Goal: Transaction & Acquisition: Purchase product/service

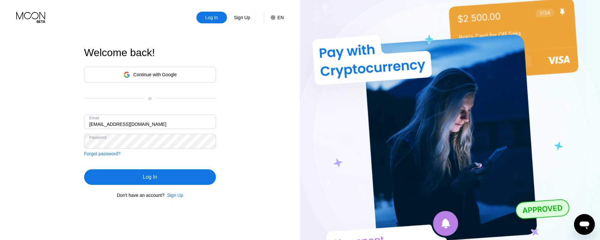
click at [176, 121] on input "[EMAIL_ADDRESS][DOMAIN_NAME]" at bounding box center [150, 122] width 132 height 15
paste input "southeafrica"
click at [206, 111] on div "Continue with Google or Email southeafrica@proton.me Password Forgot password?" at bounding box center [150, 112] width 132 height 90
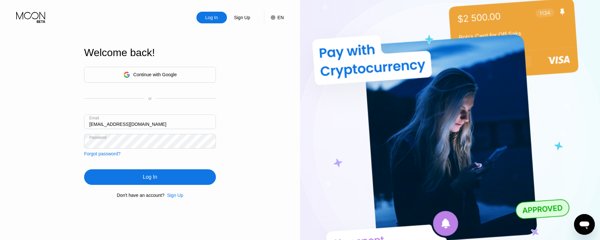
click at [149, 177] on div "Log In" at bounding box center [150, 177] width 14 height 6
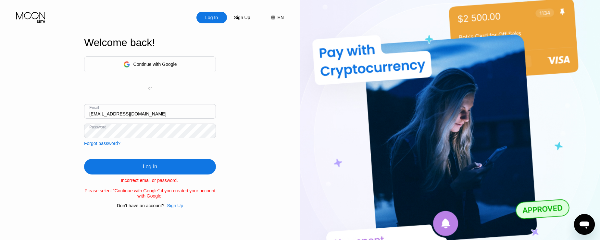
click at [114, 111] on input "southeafrica@proton.me" at bounding box center [150, 111] width 132 height 15
click at [114, 110] on input "southeafrica@proton.me" at bounding box center [150, 111] width 132 height 15
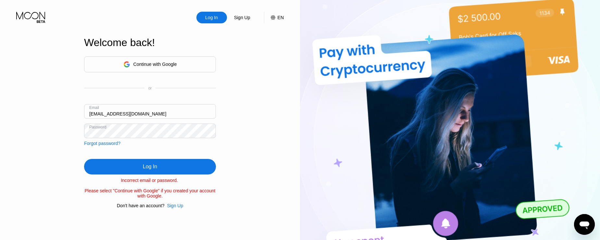
click at [114, 110] on input "southeafrica@proton.me" at bounding box center [150, 111] width 132 height 15
paste input "1hub"
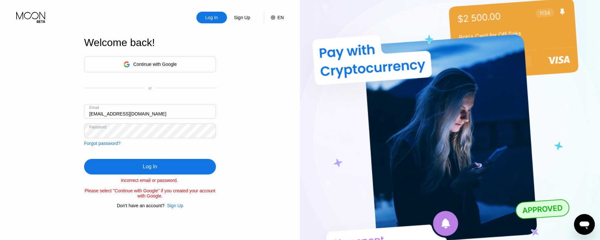
type input "[EMAIL_ADDRESS][DOMAIN_NAME]"
click at [27, 100] on div "Log In Sign Up EN Language English Save Welcome back! Continue with Google or E…" at bounding box center [150, 132] width 300 height 264
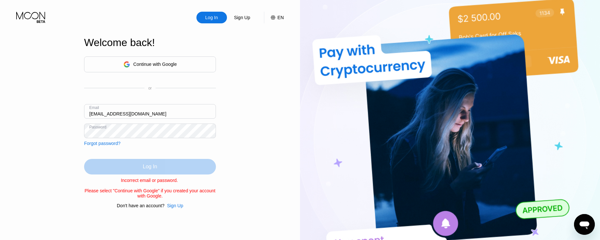
click at [142, 166] on div "Log In" at bounding box center [150, 167] width 132 height 16
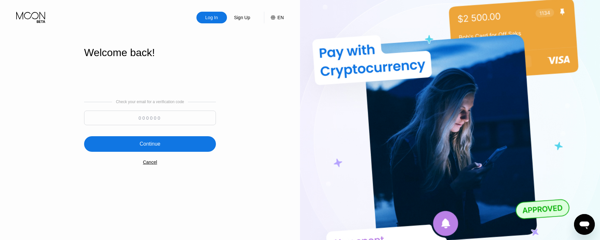
click at [140, 123] on input at bounding box center [150, 118] width 132 height 15
type input "441821"
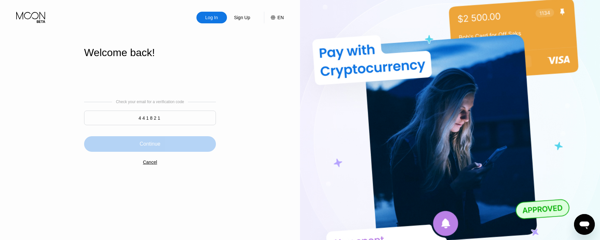
click at [172, 143] on div "Continue" at bounding box center [150, 144] width 132 height 16
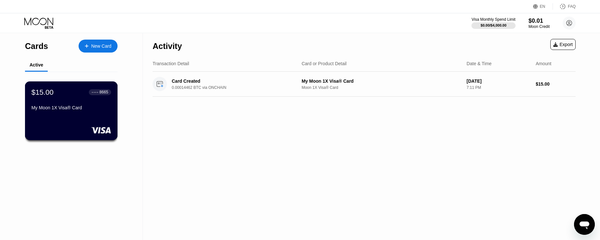
click at [101, 110] on div "My Moon 1X Visa® Card" at bounding box center [71, 107] width 80 height 5
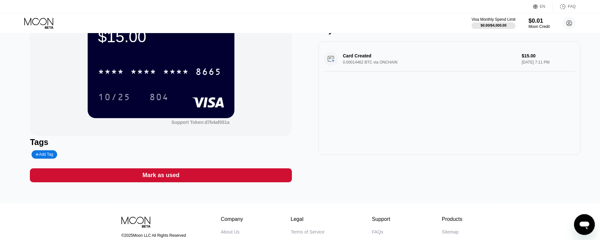
scroll to position [37, 0]
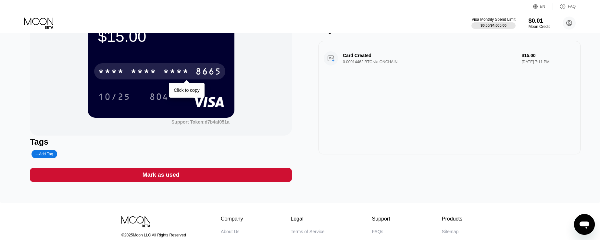
click at [124, 73] on div "* * * *" at bounding box center [111, 72] width 26 height 10
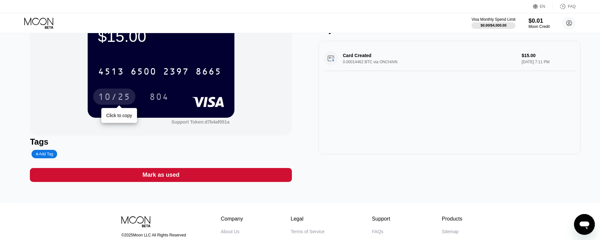
click at [119, 98] on div "10/25" at bounding box center [114, 98] width 32 height 10
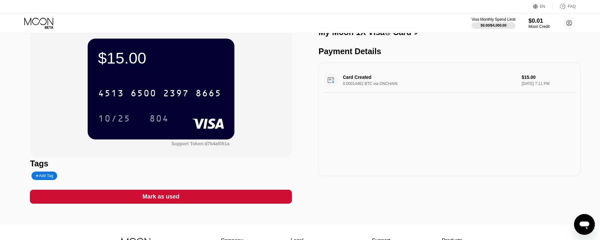
scroll to position [0, 0]
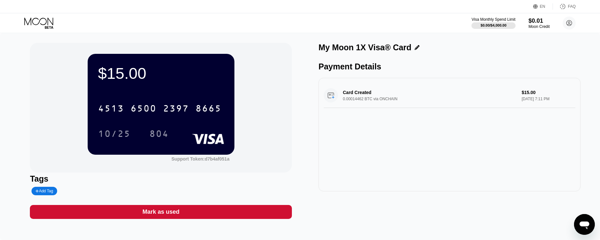
click at [292, 102] on div "$15.00 4513 6500 2397 8665 10/25 804 Support Token: d7b4af051a Tags Add Tag Mar…" at bounding box center [300, 131] width 540 height 176
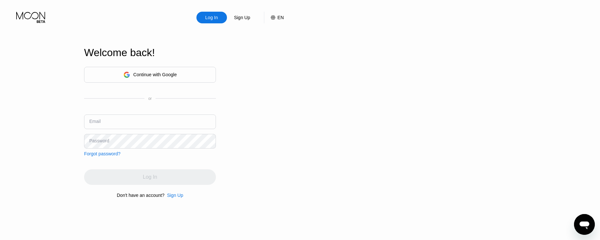
type input "[EMAIL_ADDRESS][DOMAIN_NAME]"
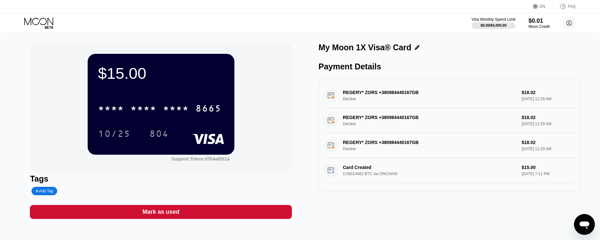
click at [46, 112] on div "$15.00 * * * * * * * * * * * * 8665 10/25 804 Support Token: d7b4af051a" at bounding box center [161, 108] width 262 height 130
click at [385, 100] on div "REGERY* ZORS +380984440167GB Decline $18.02 Aug 19, 2025 11:29 AM" at bounding box center [450, 95] width 252 height 25
click at [361, 96] on div "REGERY* ZORS +380984440167GB Decline $18.02 Aug 19, 2025 11:29 AM" at bounding box center [450, 95] width 252 height 25
drag, startPoint x: 347, startPoint y: 96, endPoint x: 337, endPoint y: 96, distance: 10.7
click at [347, 96] on div "REGERY* ZORS +380984440167GB Decline $18.02 Aug 19, 2025 11:29 AM" at bounding box center [450, 95] width 252 height 25
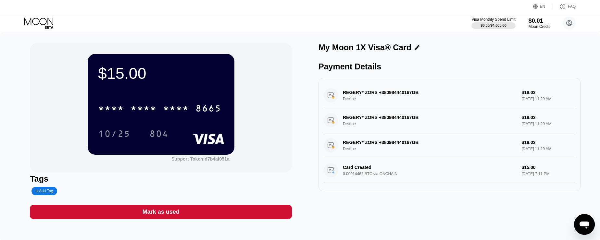
click at [331, 97] on div "REGERY* ZORS +380984440167GB Decline $18.02 Aug 19, 2025 11:29 AM" at bounding box center [450, 95] width 252 height 25
click at [532, 96] on div "REGERY* ZORS +380984440167GB Decline $18.02 Aug 19, 2025 11:29 AM" at bounding box center [450, 95] width 252 height 25
click at [350, 95] on div "REGERY* ZORS +380984440167GB Decline $18.02 Aug 19, 2025 11:29 AM" at bounding box center [450, 95] width 252 height 25
click at [48, 27] on icon at bounding box center [49, 27] width 8 height 3
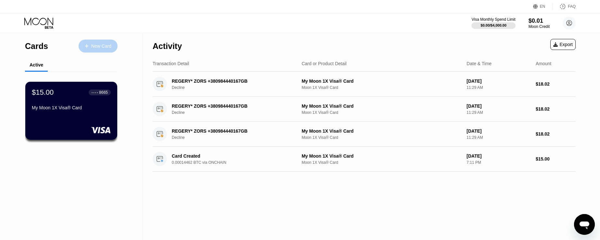
click at [100, 45] on div "New Card" at bounding box center [101, 47] width 20 height 6
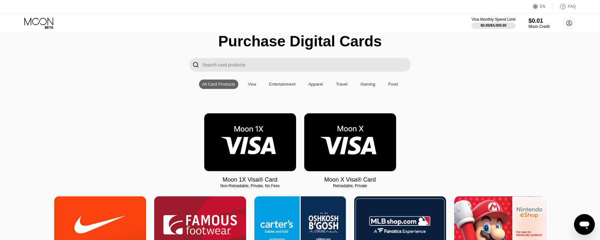
scroll to position [37, 0]
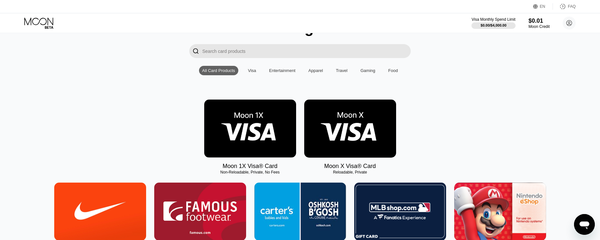
click at [342, 130] on img at bounding box center [350, 129] width 92 height 58
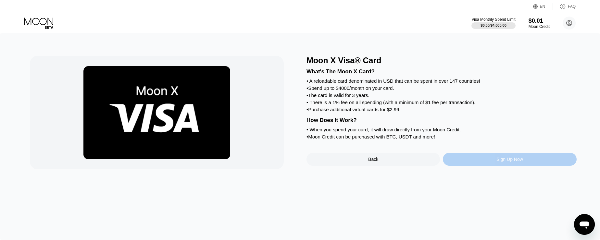
click at [504, 162] on div "Sign Up Now" at bounding box center [509, 159] width 27 height 5
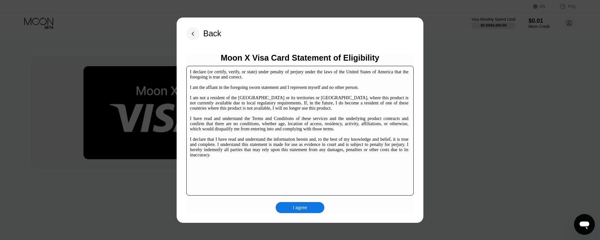
click at [298, 210] on div "I agree" at bounding box center [300, 208] width 14 height 6
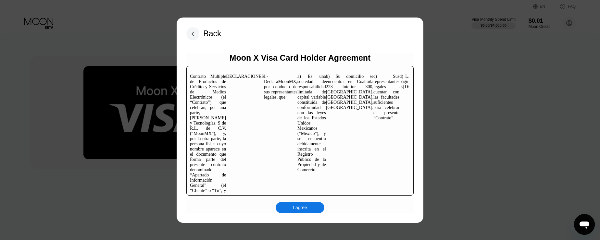
click at [301, 208] on div "I agree" at bounding box center [300, 208] width 14 height 6
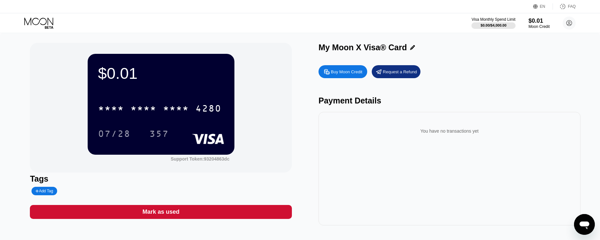
click at [47, 25] on icon at bounding box center [39, 23] width 30 height 11
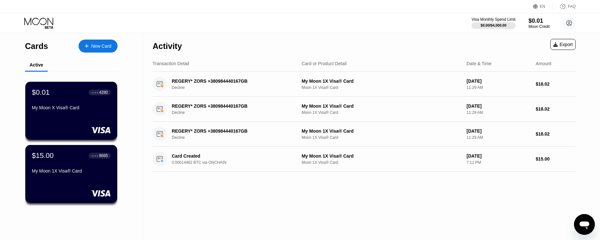
click at [158, 194] on div "Activity Export Transaction Detail Card or Product Detail Date & Time Amount RE…" at bounding box center [364, 136] width 443 height 207
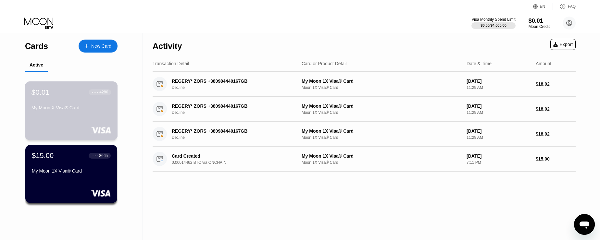
click at [90, 108] on div "My Moon X Visa® Card" at bounding box center [71, 107] width 80 height 5
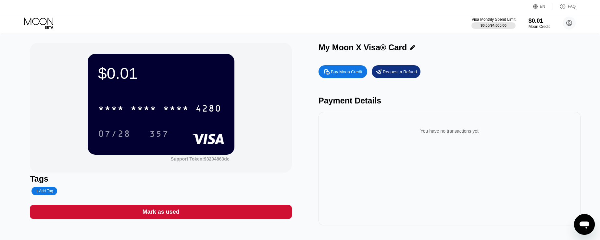
click at [42, 23] on icon at bounding box center [39, 23] width 30 height 11
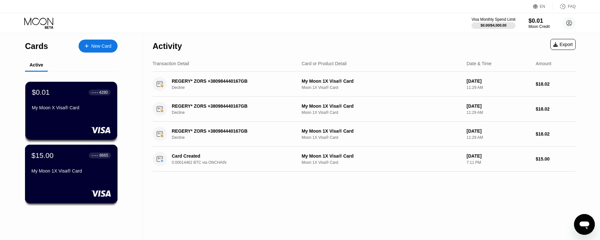
click at [85, 172] on div "My Moon 1X Visa® Card" at bounding box center [71, 171] width 80 height 5
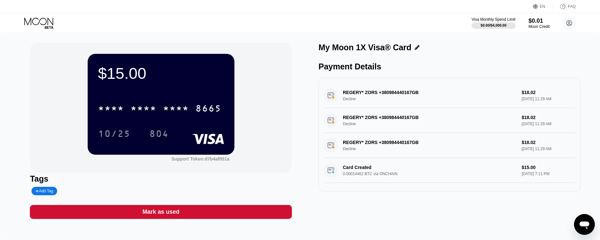
click at [36, 20] on icon at bounding box center [39, 23] width 30 height 11
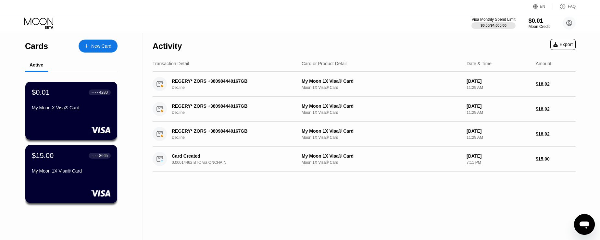
click at [43, 23] on icon at bounding box center [39, 23] width 30 height 11
click at [46, 23] on icon at bounding box center [39, 23] width 30 height 11
click at [92, 46] on div "New Card" at bounding box center [98, 46] width 39 height 13
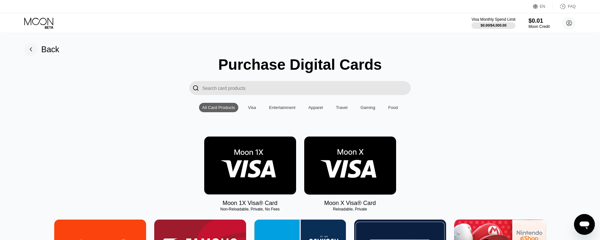
click at [243, 166] on img at bounding box center [250, 166] width 92 height 58
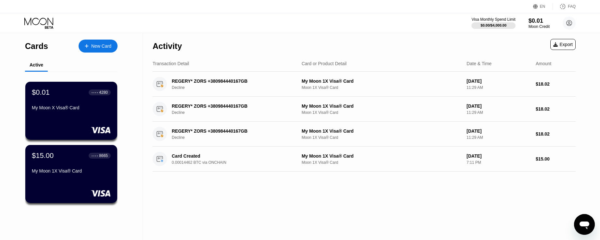
click at [108, 44] on div "New Card" at bounding box center [101, 47] width 20 height 6
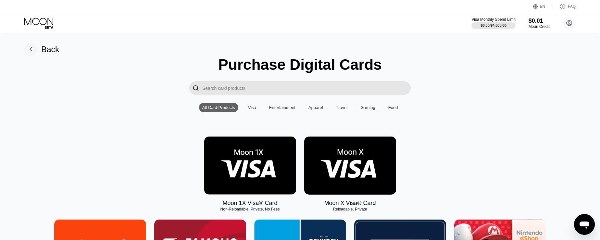
click at [344, 157] on img at bounding box center [350, 166] width 92 height 58
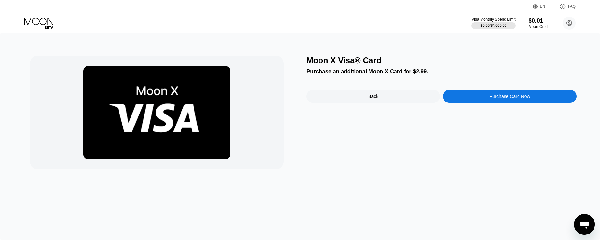
click at [515, 97] on div "Purchase Card Now" at bounding box center [509, 96] width 41 height 5
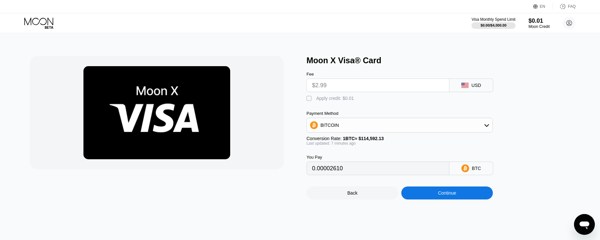
type input "0.00002611"
click at [327, 86] on input "$2.99" at bounding box center [378, 85] width 132 height 13
click at [334, 86] on input "$2.99" at bounding box center [378, 85] width 132 height 13
click at [439, 196] on div "Continue" at bounding box center [447, 193] width 18 height 5
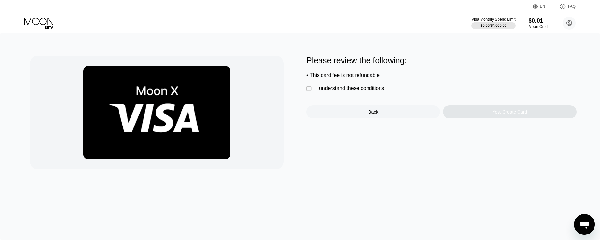
click at [310, 89] on div "" at bounding box center [310, 89] width 6 height 6
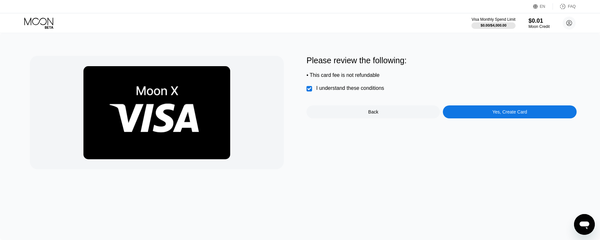
click at [497, 115] on div "Yes, Create Card" at bounding box center [510, 111] width 35 height 5
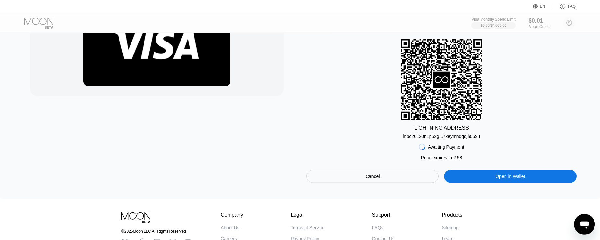
scroll to position [74, 0]
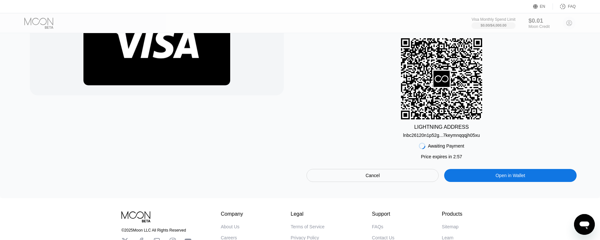
click at [374, 177] on div "Cancel" at bounding box center [373, 176] width 14 height 6
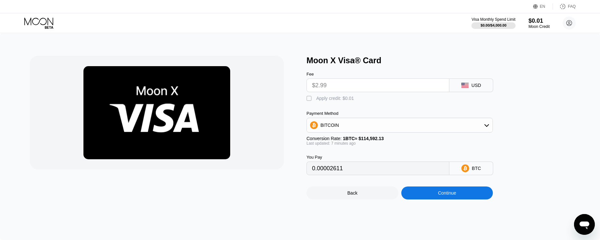
click at [345, 83] on input "$2.99" at bounding box center [378, 85] width 132 height 13
drag, startPoint x: 330, startPoint y: 84, endPoint x: 325, endPoint y: 85, distance: 5.0
click at [330, 84] on input "$2.99" at bounding box center [378, 85] width 132 height 13
click at [336, 125] on div "BITCOIN" at bounding box center [329, 125] width 19 height 5
click at [338, 124] on div "BITCOIN" at bounding box center [329, 125] width 19 height 5
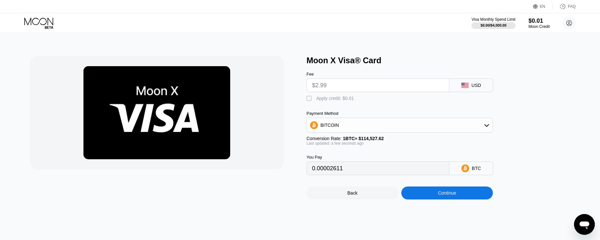
click at [473, 84] on div "USD" at bounding box center [476, 85] width 10 height 5
click at [462, 85] on icon at bounding box center [462, 84] width 3 height 2
click at [479, 86] on div "USD" at bounding box center [476, 85] width 10 height 5
click at [42, 21] on icon at bounding box center [39, 23] width 30 height 11
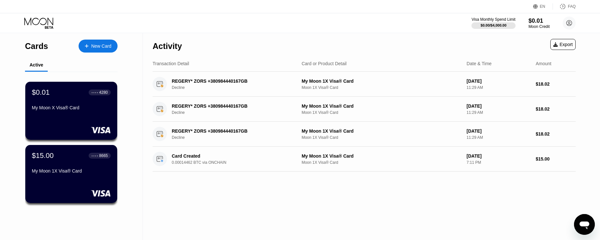
click at [99, 46] on div "New Card" at bounding box center [101, 47] width 20 height 6
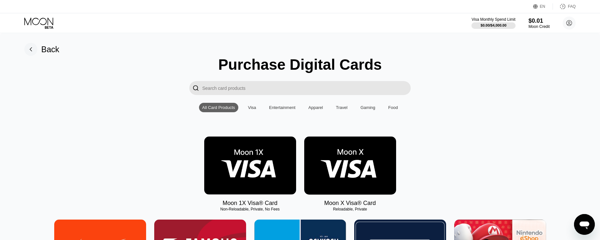
click at [348, 173] on img at bounding box center [350, 166] width 92 height 58
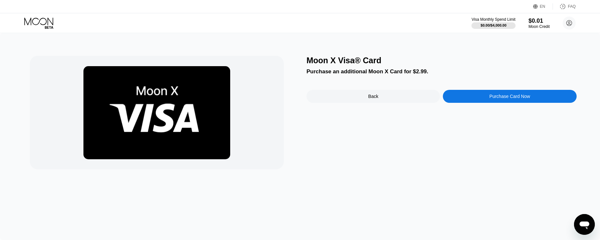
click at [517, 98] on div "Purchase Card Now" at bounding box center [509, 96] width 41 height 5
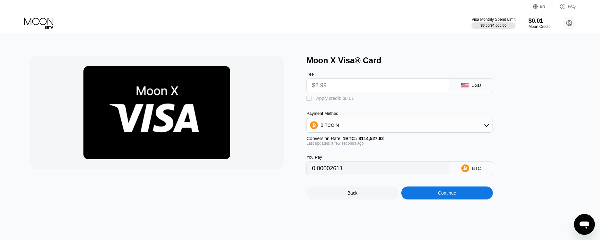
click at [478, 127] on div "BITCOIN" at bounding box center [400, 125] width 186 height 13
click at [479, 127] on div "BITCOIN" at bounding box center [400, 125] width 186 height 13
click at [310, 100] on div "" at bounding box center [310, 98] width 6 height 6
type input "0.00002602"
click at [539, 23] on div "$0.01" at bounding box center [539, 20] width 22 height 7
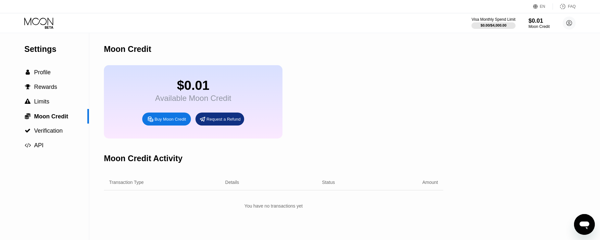
click at [167, 120] on div "Buy Moon Credit" at bounding box center [170, 120] width 31 height 6
type input "0"
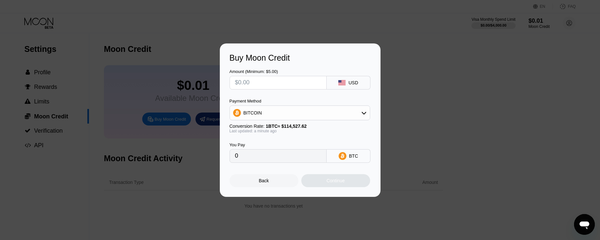
drag, startPoint x: 284, startPoint y: 86, endPoint x: 286, endPoint y: 77, distance: 9.6
click at [287, 83] on input "text" at bounding box center [278, 82] width 86 height 13
type input "$25"
type input "0.00021829"
type input "$2"
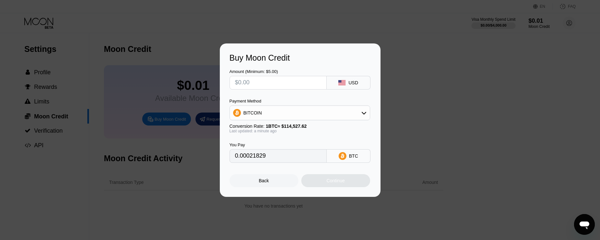
type input "0"
type input "$5"
type input "0.00004366"
type input "$50"
type input "0.00043658"
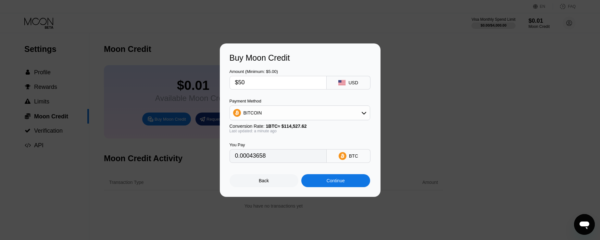
type input "$50"
click at [328, 182] on div "Continue" at bounding box center [336, 180] width 18 height 5
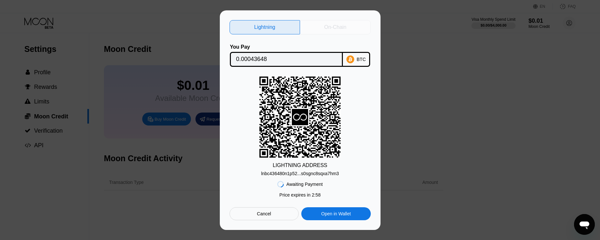
click at [340, 28] on div "On-Chain" at bounding box center [335, 27] width 22 height 6
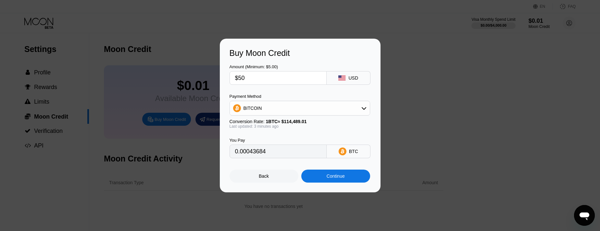
type input "0.00043684"
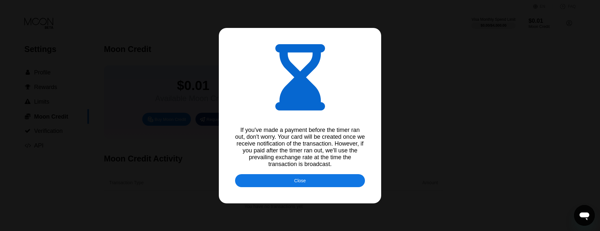
type input "0.00043682"
type input "0.00043659"
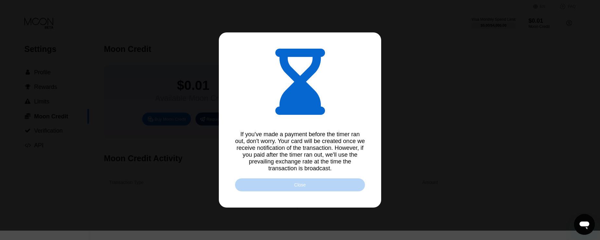
click at [318, 183] on div "Close" at bounding box center [300, 185] width 130 height 13
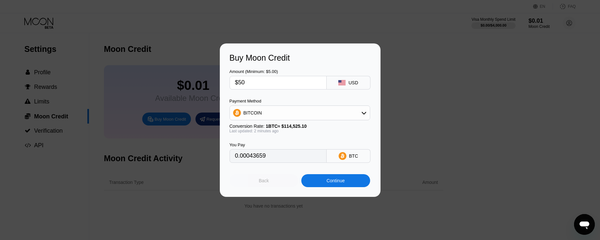
click at [265, 181] on div "Back" at bounding box center [264, 180] width 10 height 5
